Goal: Use online tool/utility

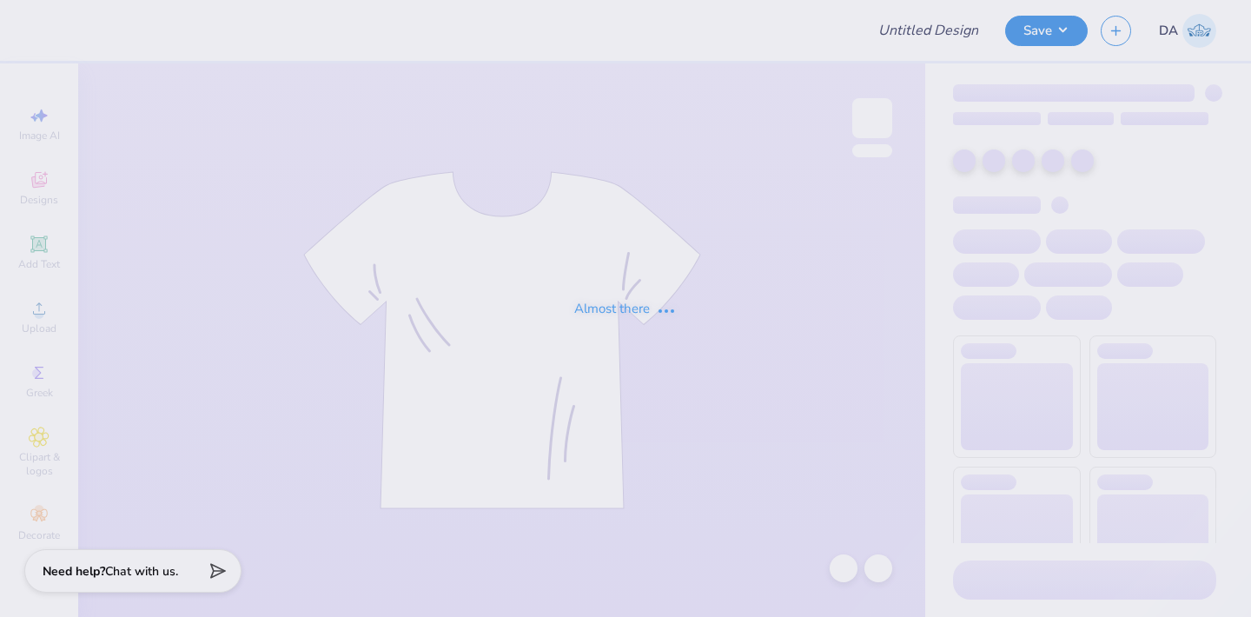
type input "FPA Fall 25 Shirts"
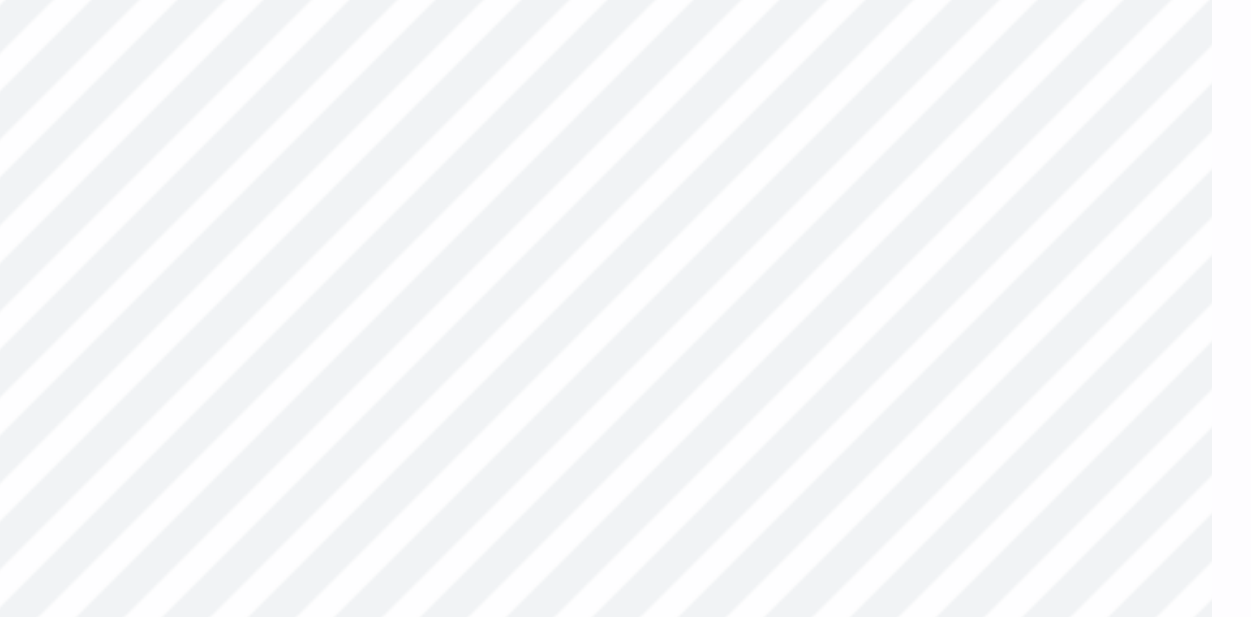
type input "0.30"
type input "0.27"
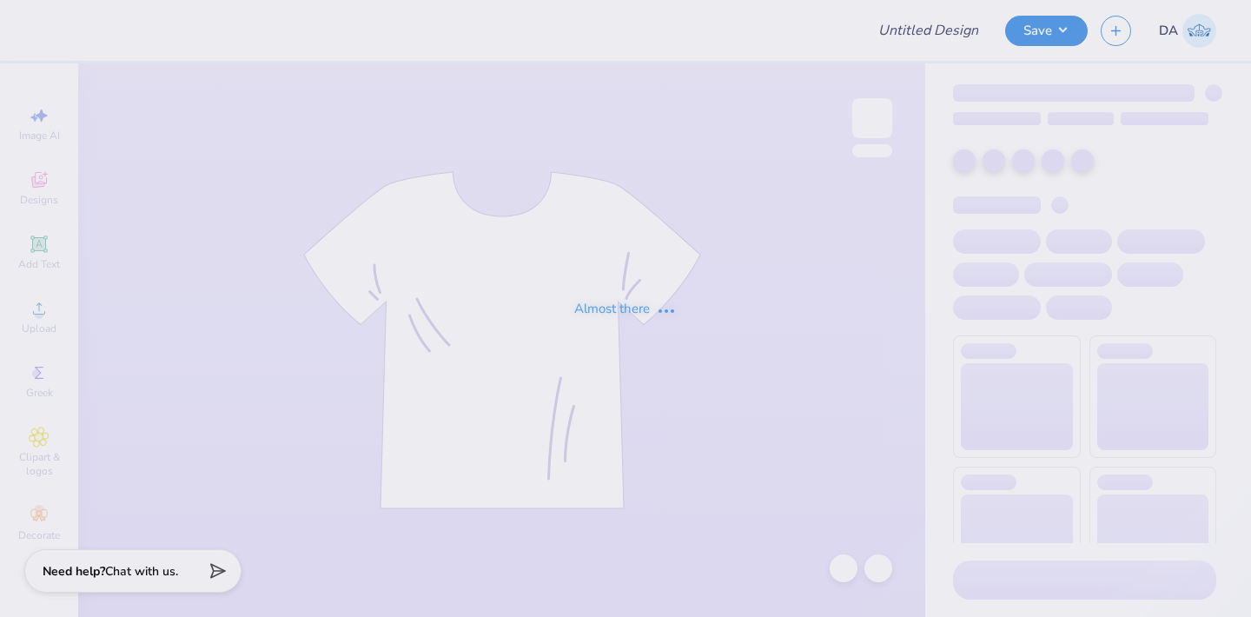
type input "FPA Fall 25 Shirts"
